Goal: Information Seeking & Learning: Learn about a topic

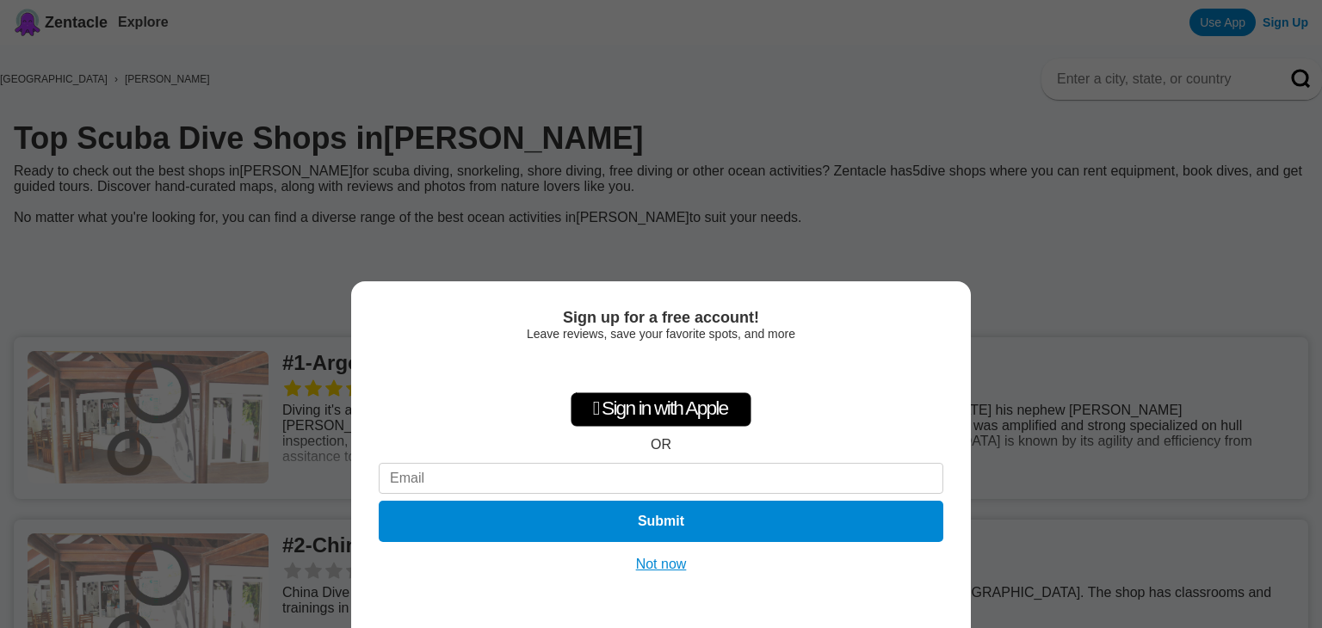
click at [657, 567] on button "Not now" at bounding box center [661, 564] width 61 height 17
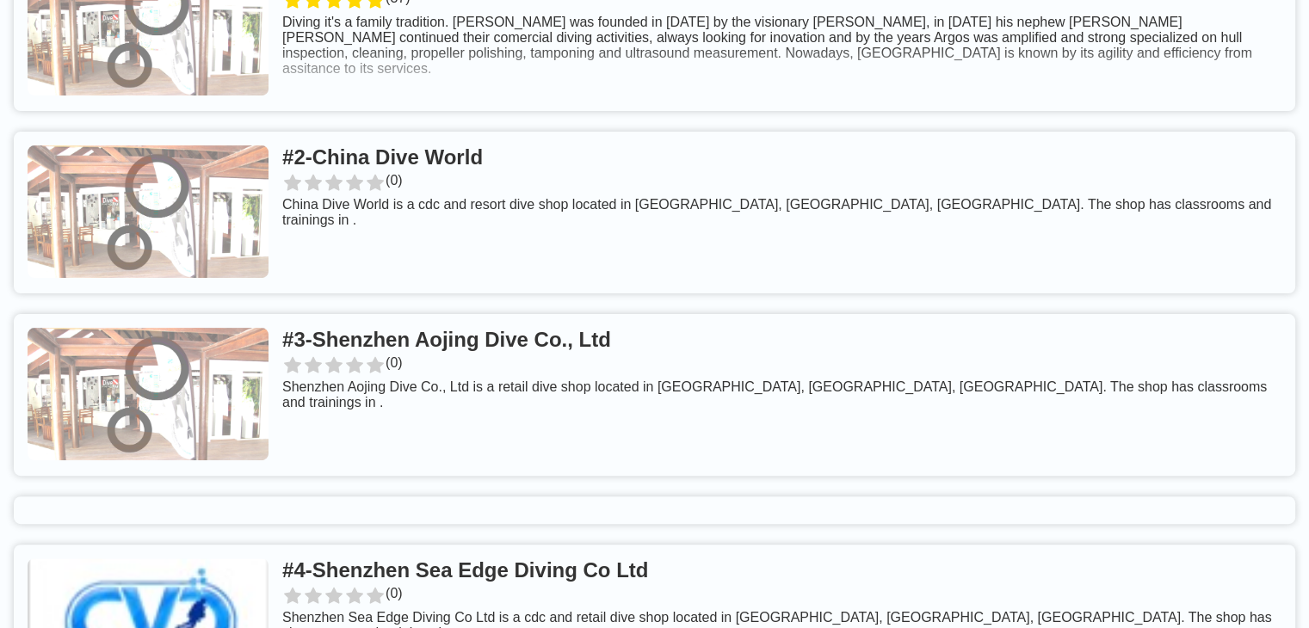
scroll to position [602, 0]
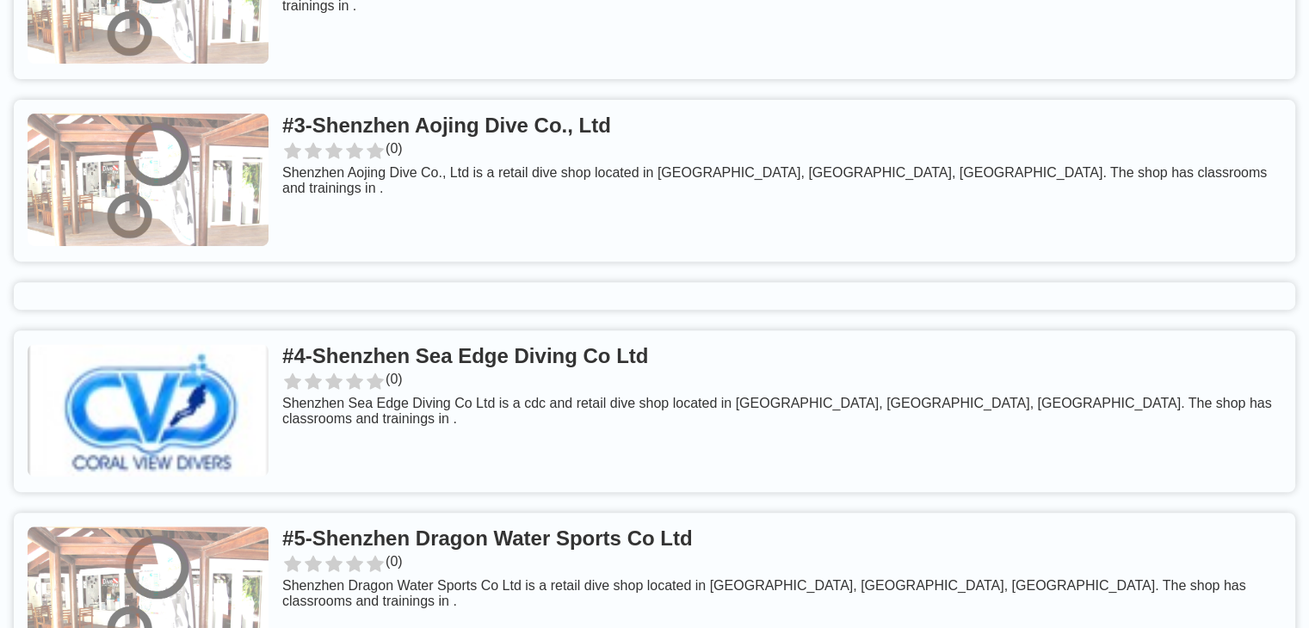
click at [478, 386] on link at bounding box center [654, 411] width 1281 height 162
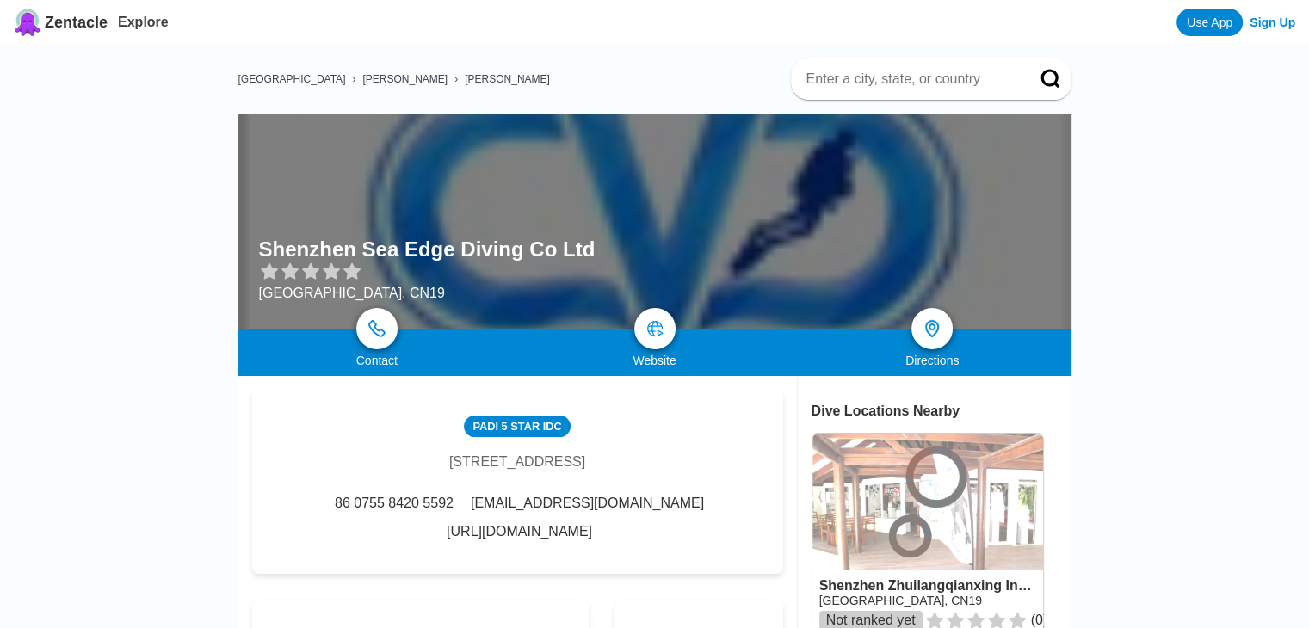
click at [592, 530] on link "http://www.hy-dive.com/" at bounding box center [519, 531] width 145 height 15
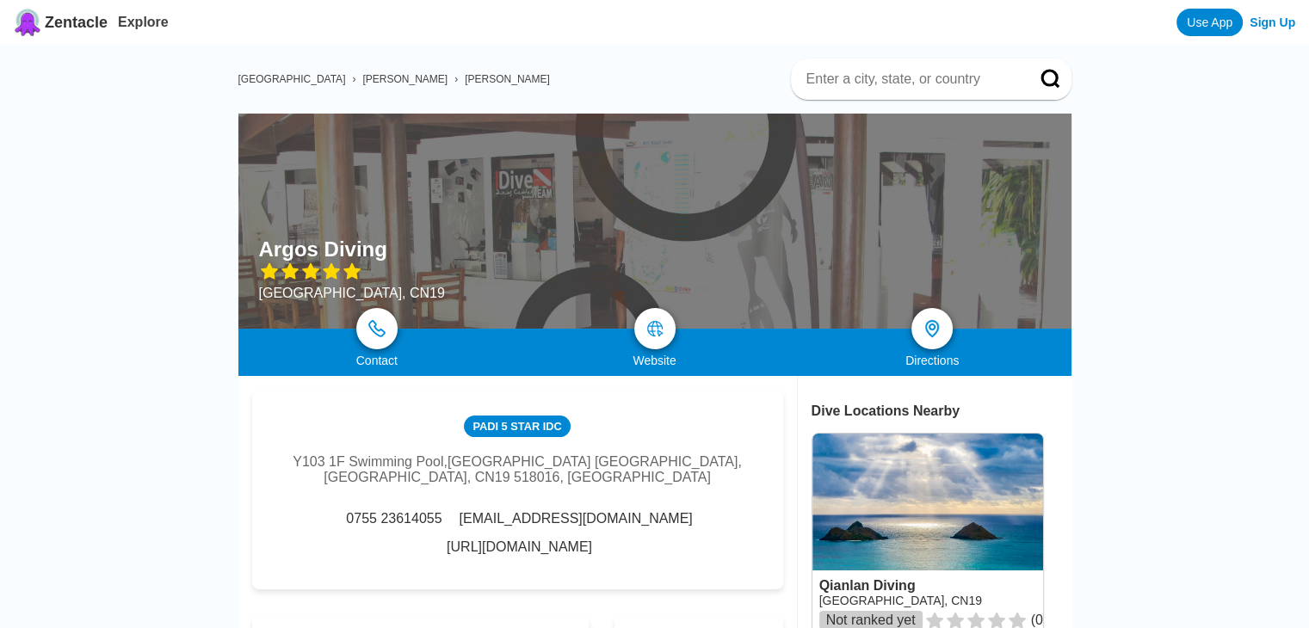
click at [592, 540] on link "http://www.divingargos.com/" at bounding box center [519, 547] width 145 height 15
click at [657, 324] on img at bounding box center [655, 328] width 21 height 21
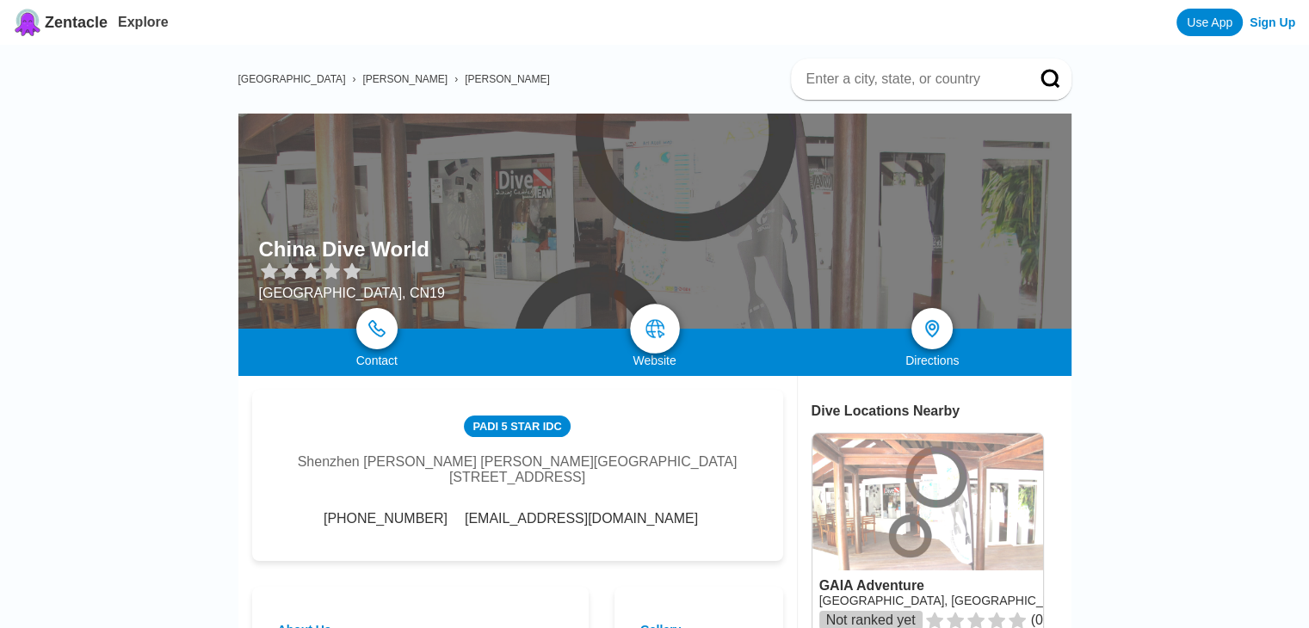
click at [645, 338] on img at bounding box center [655, 328] width 21 height 21
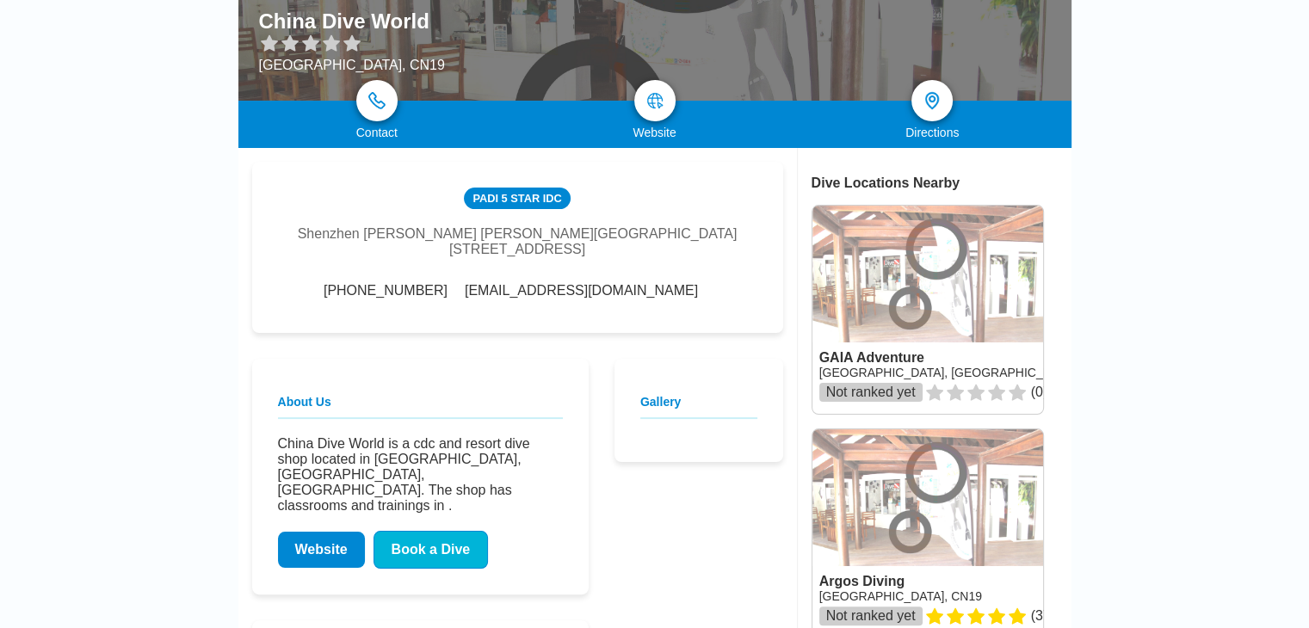
scroll to position [258, 0]
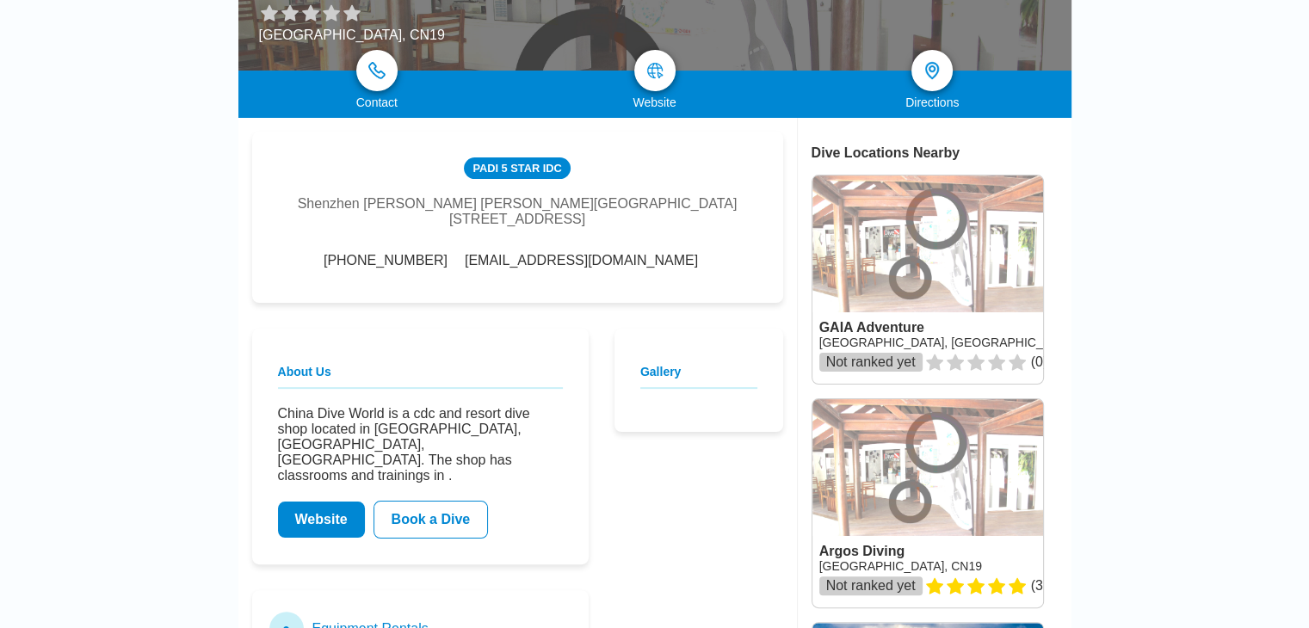
click at [322, 507] on link "Website" at bounding box center [321, 520] width 87 height 36
click at [407, 517] on link "Book a Dive" at bounding box center [430, 520] width 115 height 38
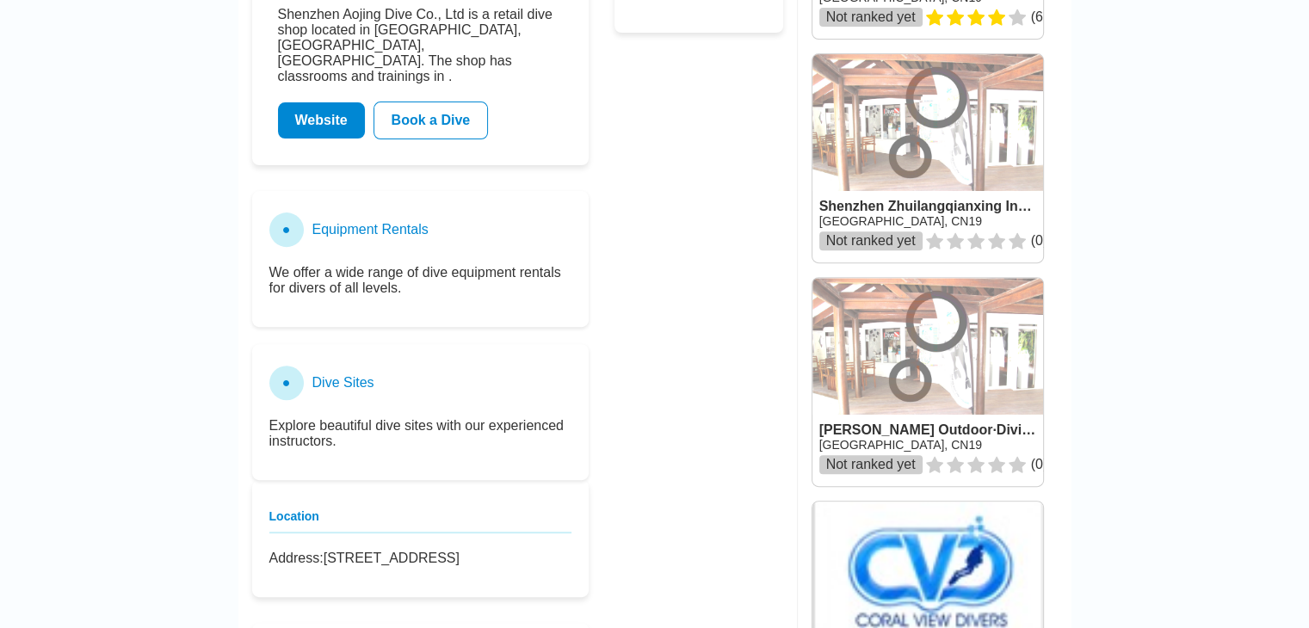
scroll to position [602, 0]
click at [324, 123] on link "Website" at bounding box center [321, 121] width 87 height 36
